Goal: Information Seeking & Learning: Learn about a topic

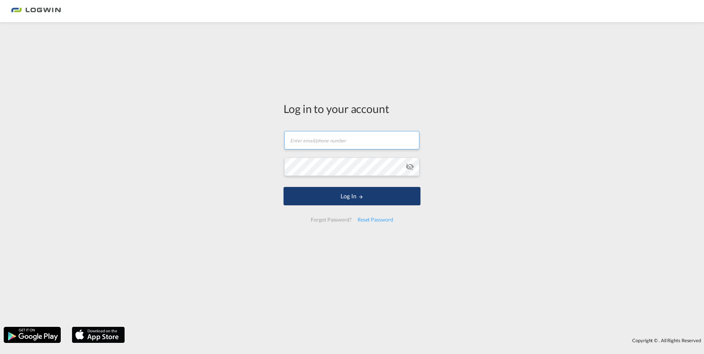
type input "luc.hofkens@logwin-logistics.com"
click at [357, 198] on button "Log In" at bounding box center [351, 196] width 137 height 18
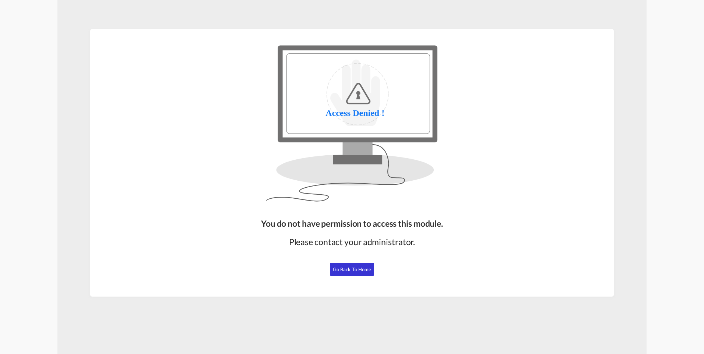
click at [353, 268] on span "Go Back to Home" at bounding box center [352, 269] width 39 height 6
